Goal: Navigation & Orientation: Find specific page/section

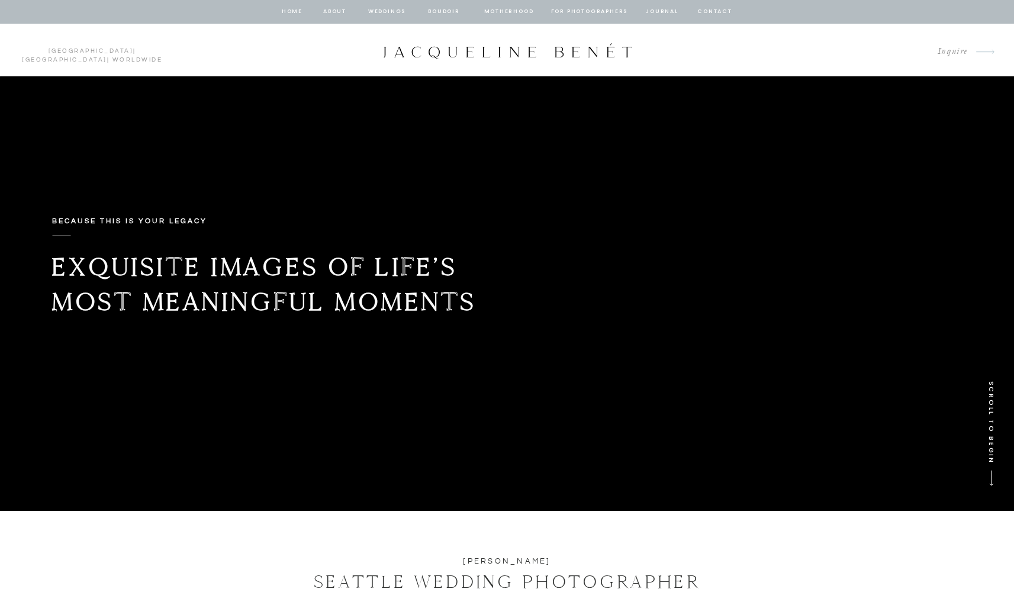
click at [386, 11] on nav "Weddings" at bounding box center [387, 12] width 40 height 11
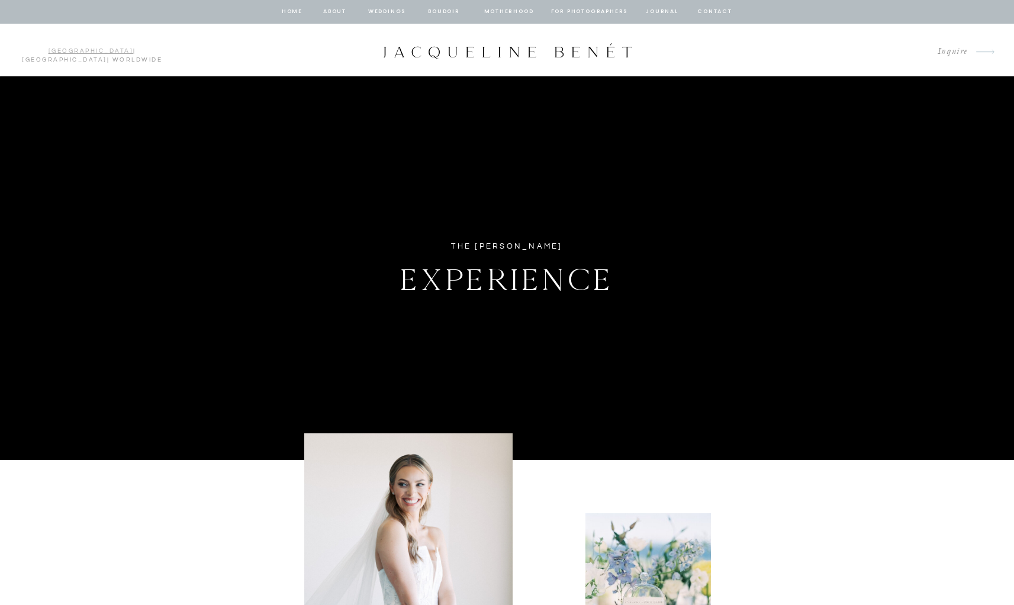
click at [49, 53] on link "[GEOGRAPHIC_DATA]" at bounding box center [91, 51] width 85 height 6
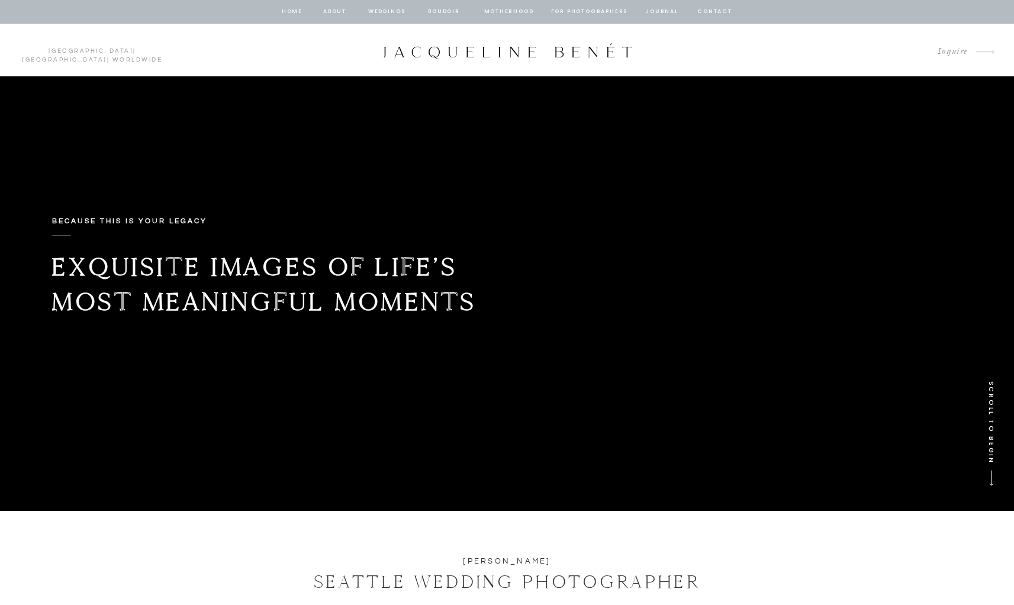
click at [95, 47] on p "Seattle | San Diego | Worldwide" at bounding box center [92, 50] width 151 height 7
click at [93, 57] on link "[GEOGRAPHIC_DATA]" at bounding box center [64, 60] width 85 height 6
click at [137, 52] on p "Seattle | San Diego | Worldwide" at bounding box center [92, 50] width 151 height 7
click at [330, 8] on nav "about" at bounding box center [335, 12] width 25 height 11
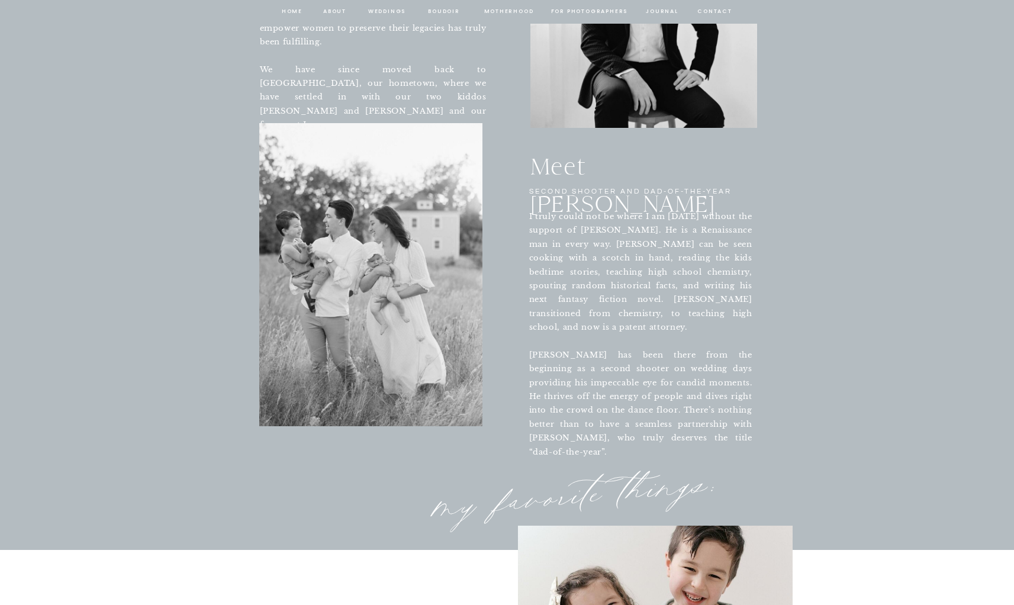
scroll to position [2777, 0]
